Goal: Transaction & Acquisition: Purchase product/service

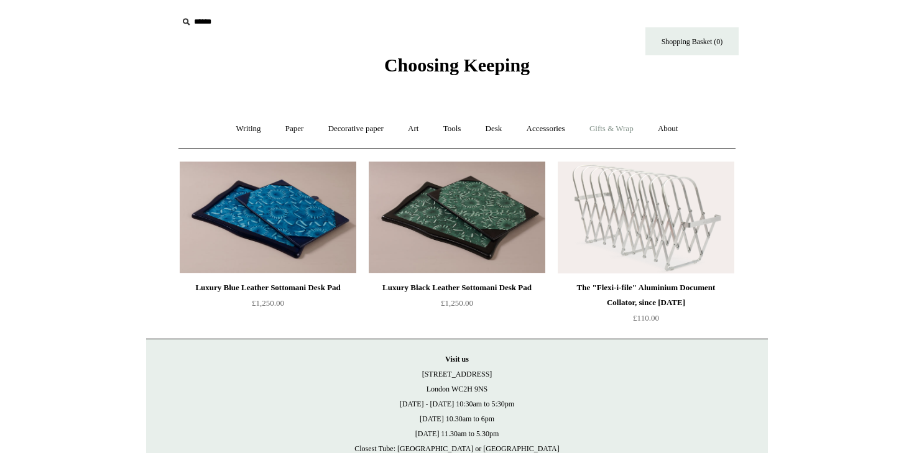
click at [613, 130] on link "Gifts & Wrap +" at bounding box center [611, 129] width 67 height 33
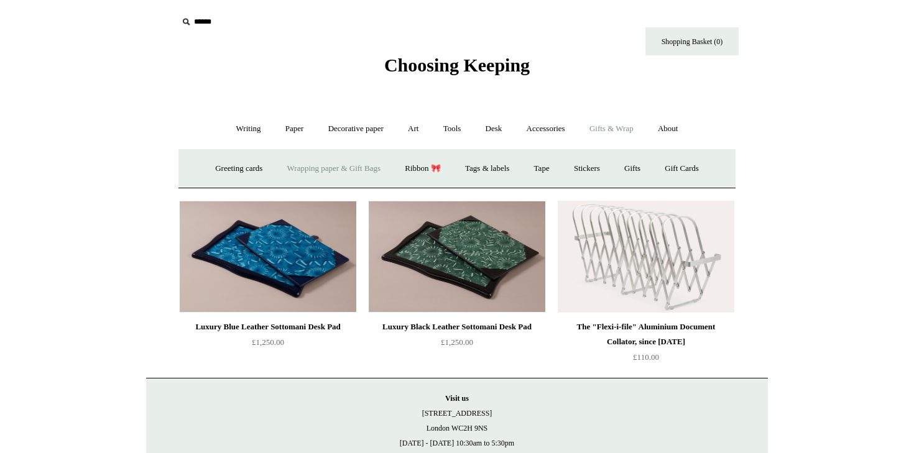
click at [323, 169] on link "Wrapping paper & Gift Bags" at bounding box center [334, 168] width 116 height 33
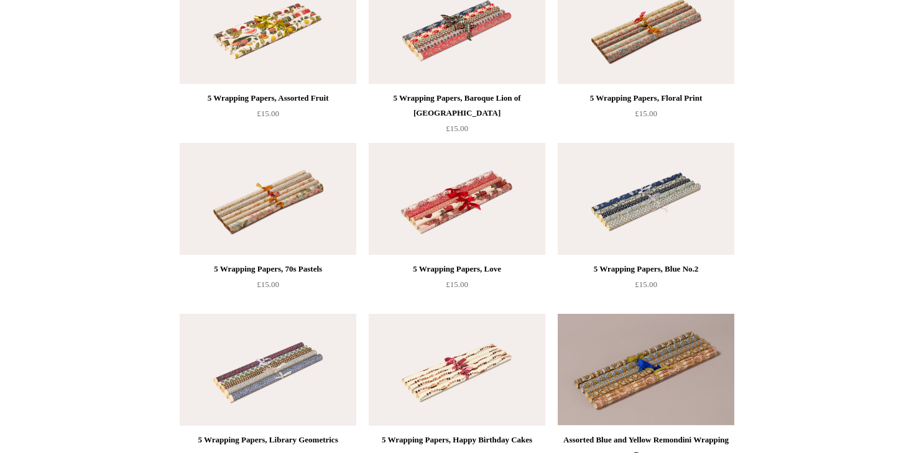
scroll to position [701, 0]
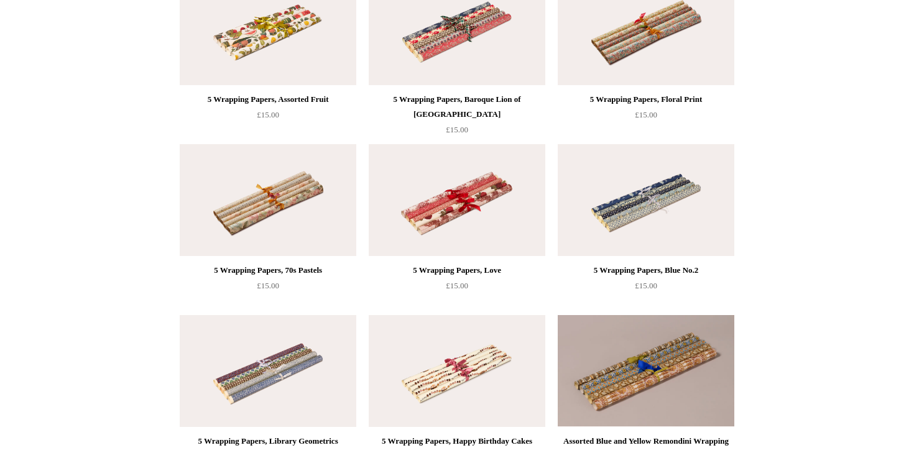
click at [238, 160] on img at bounding box center [268, 200] width 177 height 112
click at [258, 63] on img at bounding box center [268, 29] width 177 height 112
